Goal: Find contact information

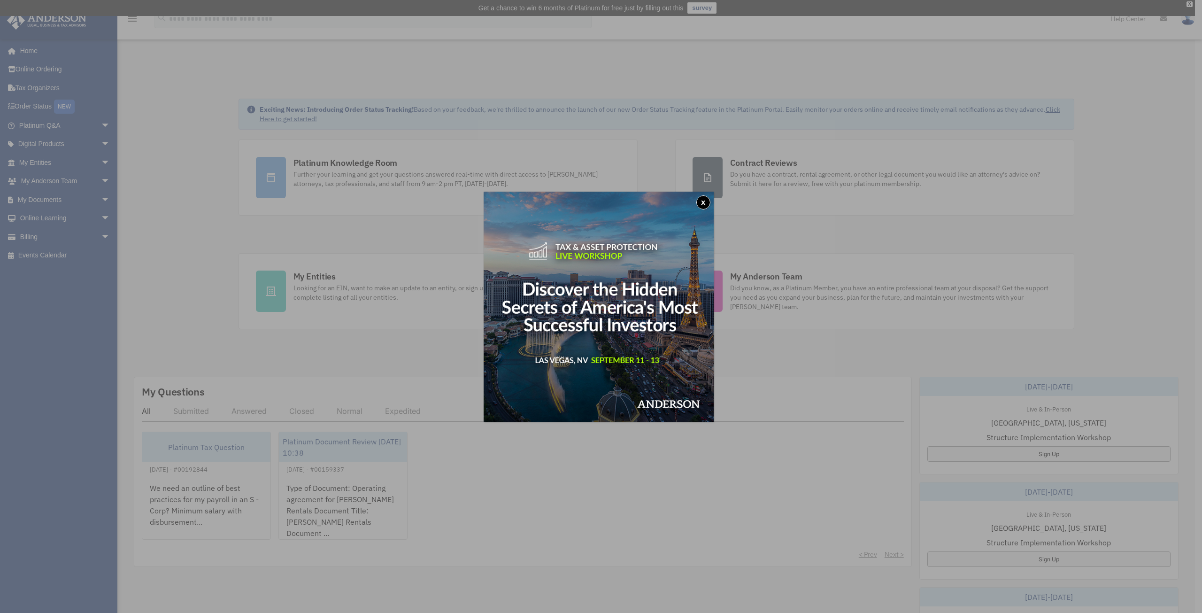
click at [705, 206] on button "x" at bounding box center [703, 202] width 14 height 14
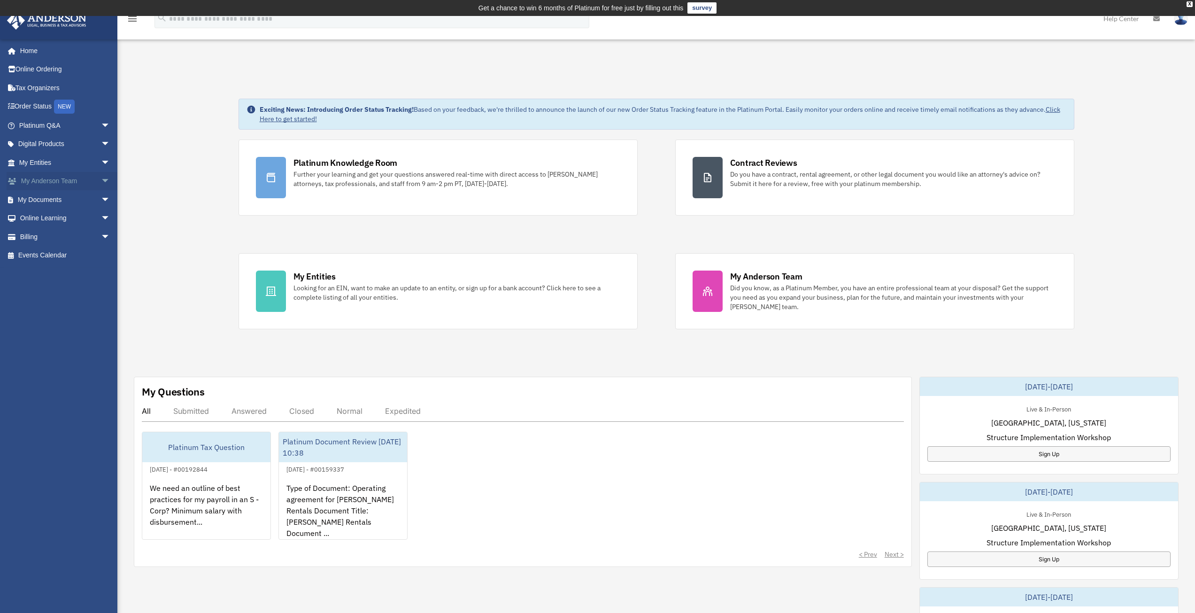
click at [52, 179] on link "My Anderson Team arrow_drop_down" at bounding box center [66, 181] width 118 height 19
click at [101, 180] on span "arrow_drop_down" at bounding box center [110, 181] width 19 height 19
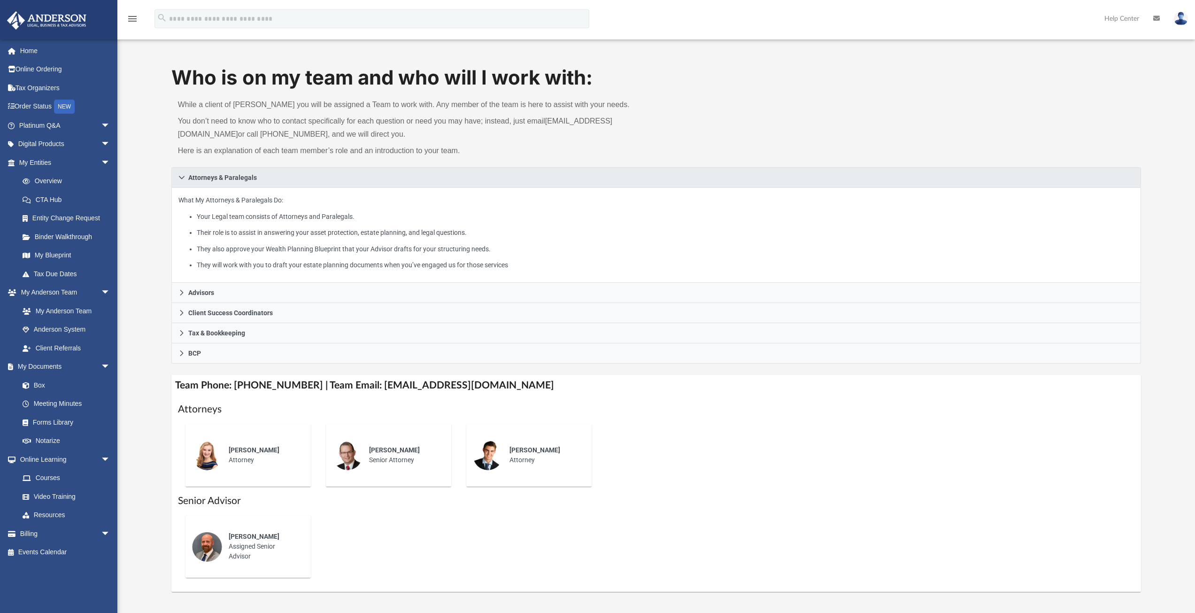
scroll to position [94, 0]
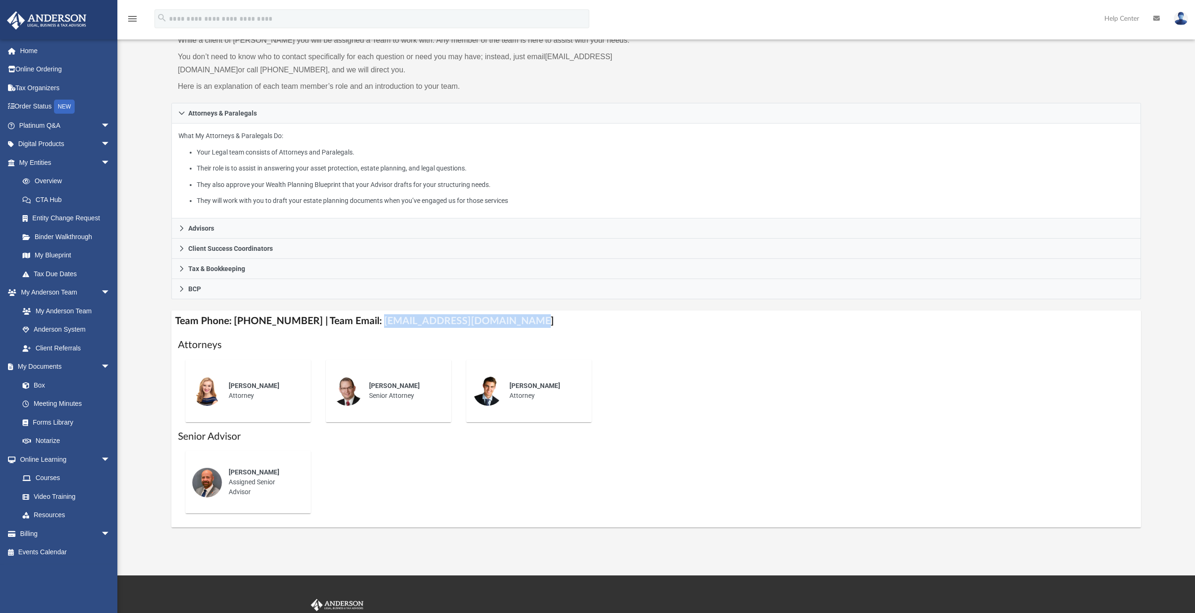
drag, startPoint x: 514, startPoint y: 324, endPoint x: 363, endPoint y: 326, distance: 150.7
click at [363, 326] on h4 "Team Phone: [PHONE_NUMBER] | Team Email: [EMAIL_ADDRESS][DOMAIN_NAME]" at bounding box center [656, 320] width 970 height 21
copy h4 "[EMAIL_ADDRESS][DOMAIN_NAME]"
